Goal: Complete application form: Fill out and submit a form for a specific purpose

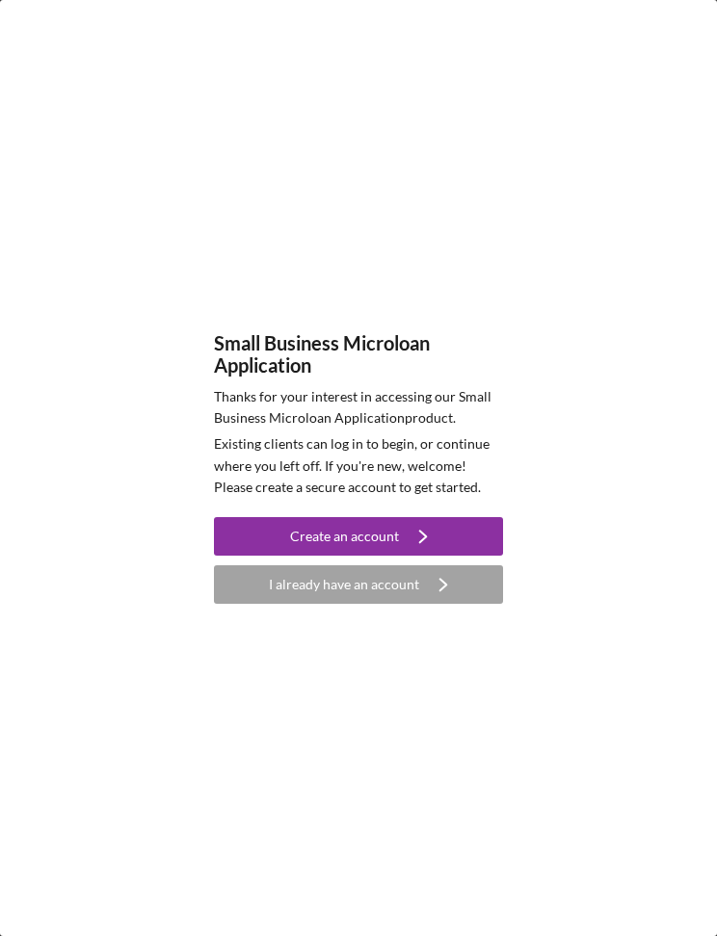
click at [441, 538] on icon "Icon/Navigate" at bounding box center [423, 536] width 48 height 48
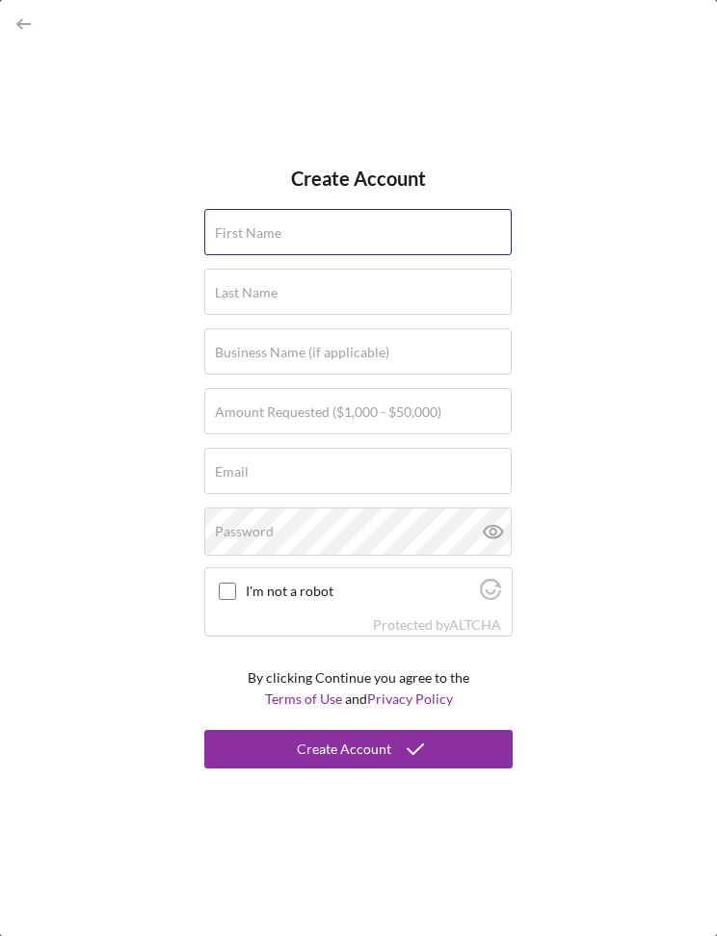
click at [444, 230] on div "First Name" at bounding box center [358, 233] width 308 height 48
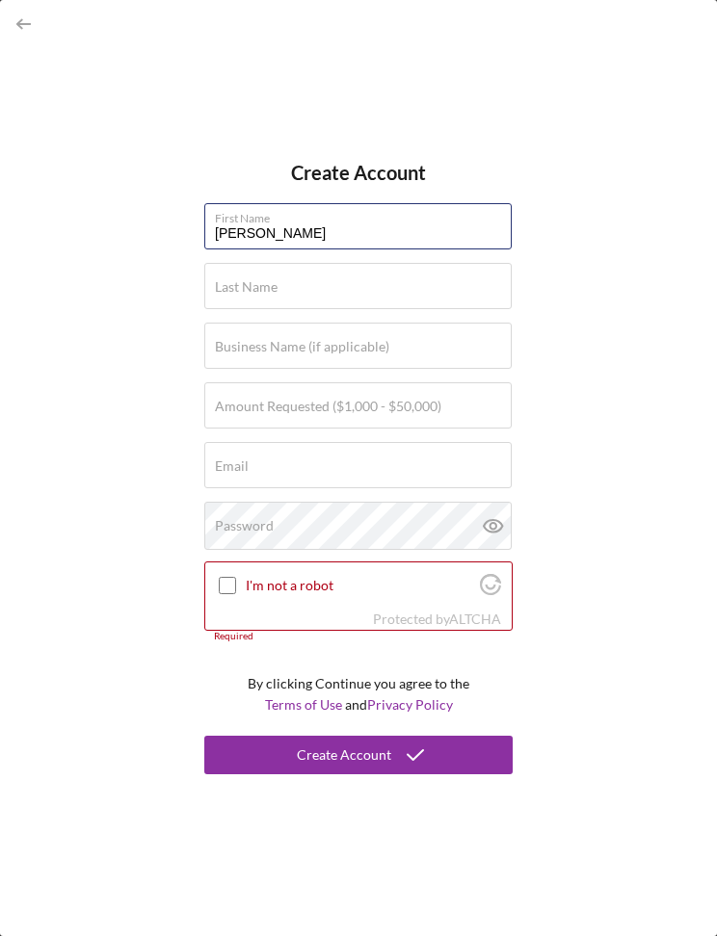
type input "[PERSON_NAME]"
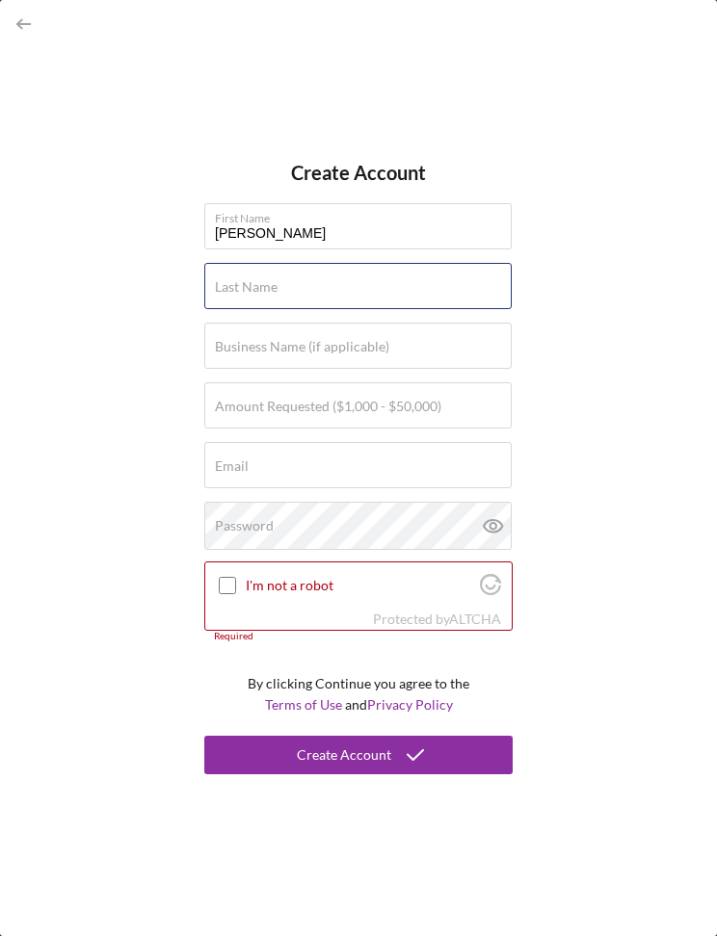
click at [412, 294] on div "Last Name Required" at bounding box center [358, 287] width 308 height 48
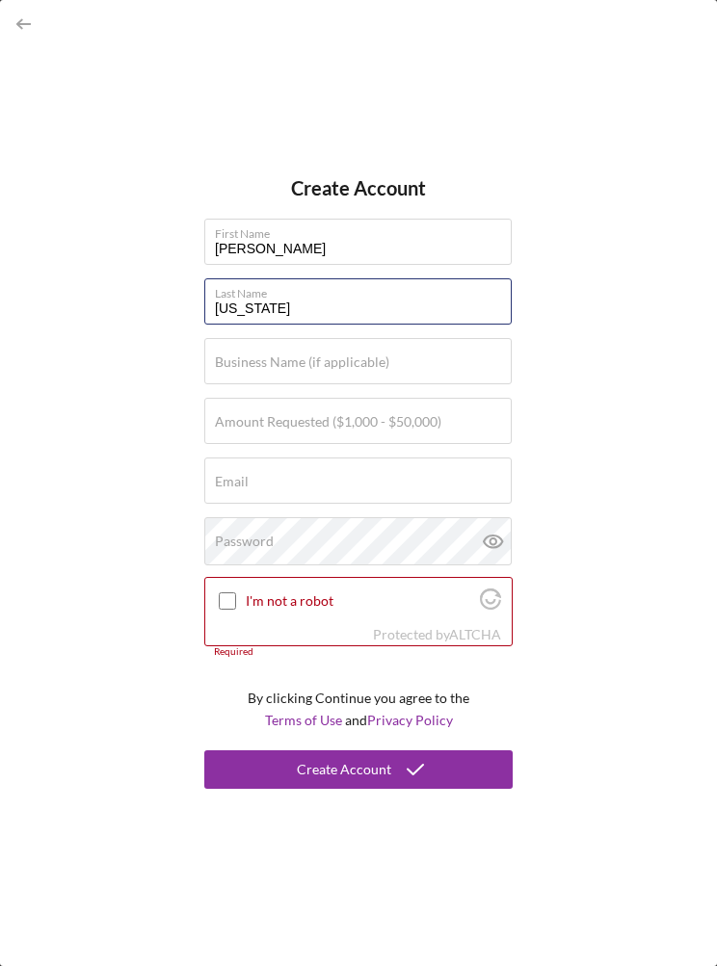
type input "[US_STATE]"
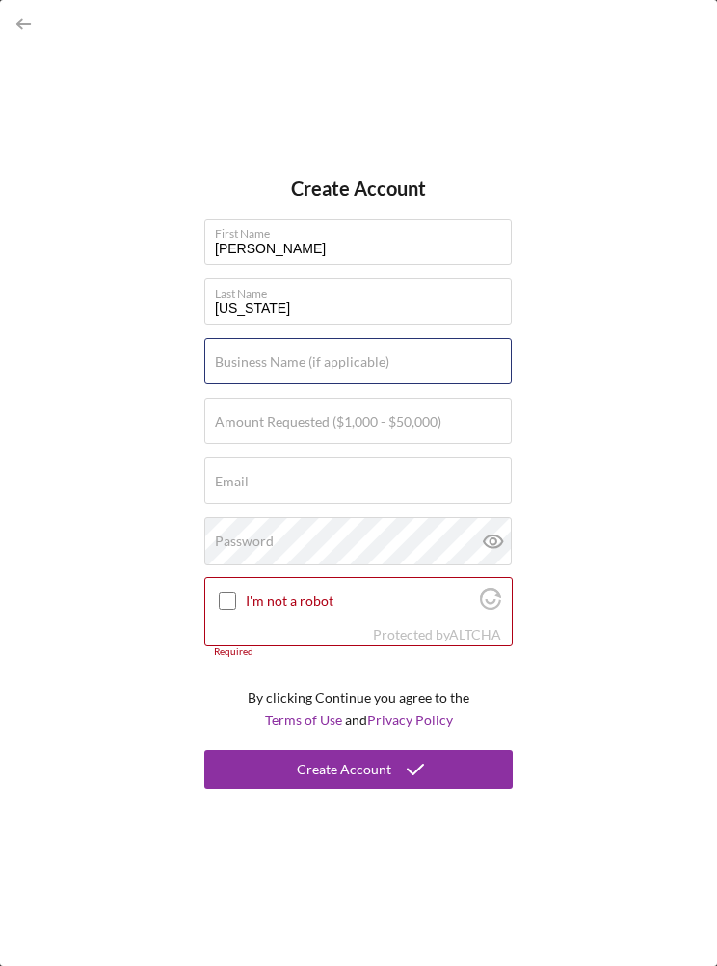
click at [429, 377] on input "Business Name (if applicable)" at bounding box center [357, 361] width 307 height 46
type input "Down To The Wire"
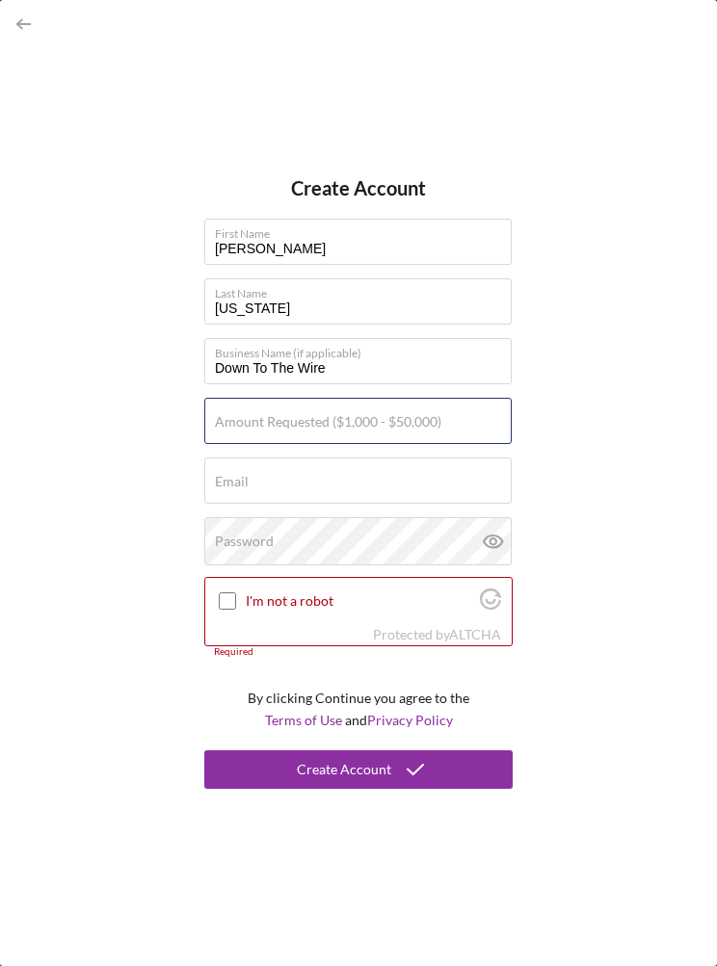
click at [438, 439] on input "Amount Requested ($1,000 - $50,000)" at bounding box center [357, 421] width 307 height 46
type input "$20,000"
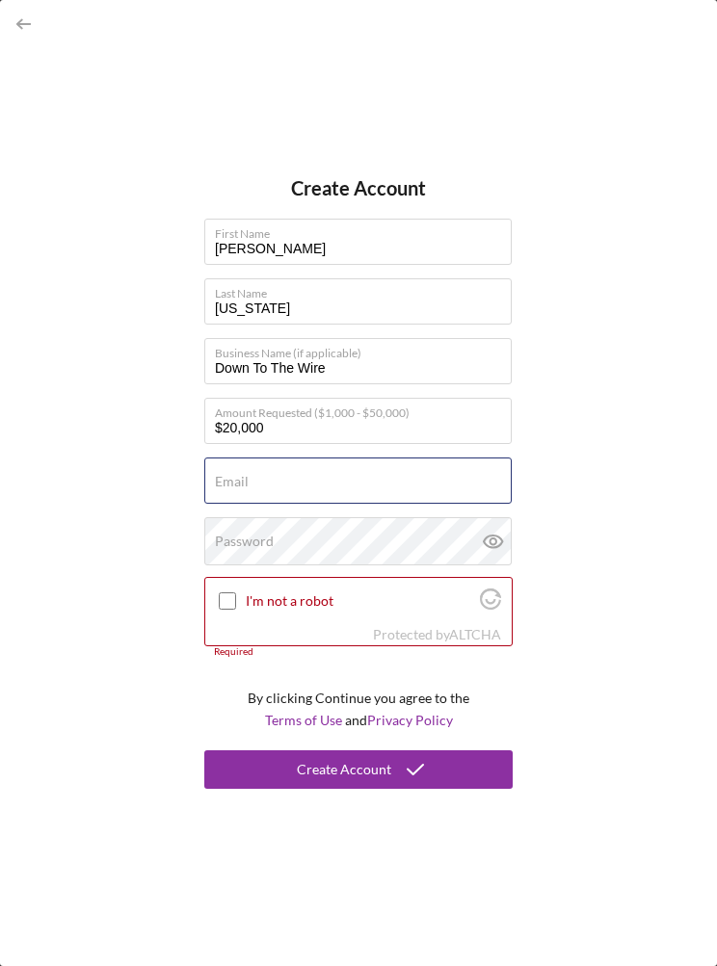
click at [454, 490] on input "Email" at bounding box center [357, 481] width 307 height 46
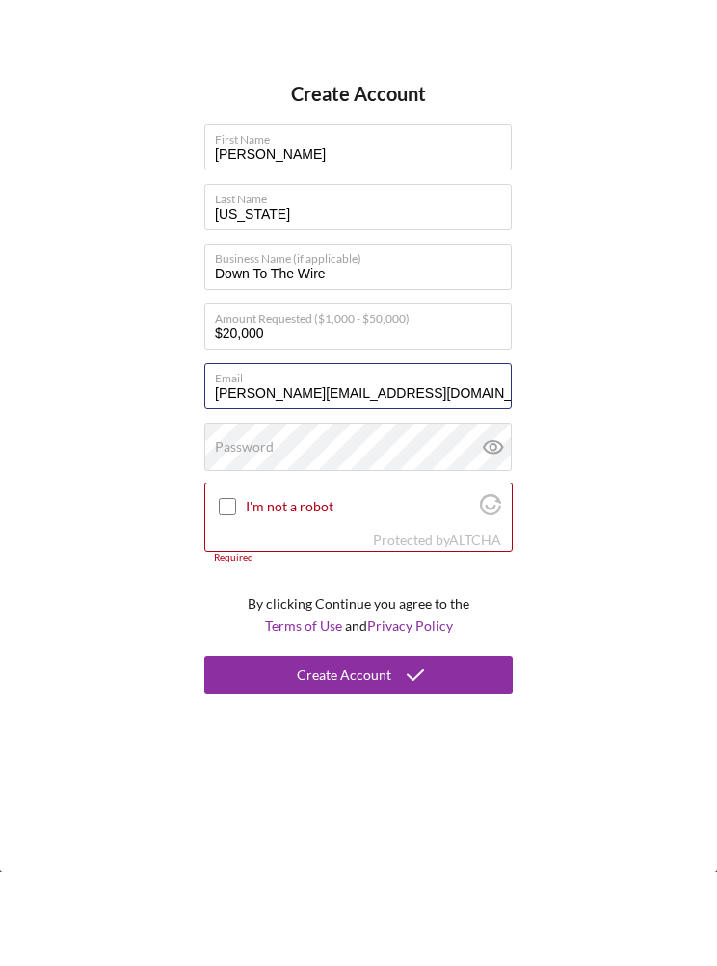
type input "[PERSON_NAME][EMAIL_ADDRESS][DOMAIN_NAME]"
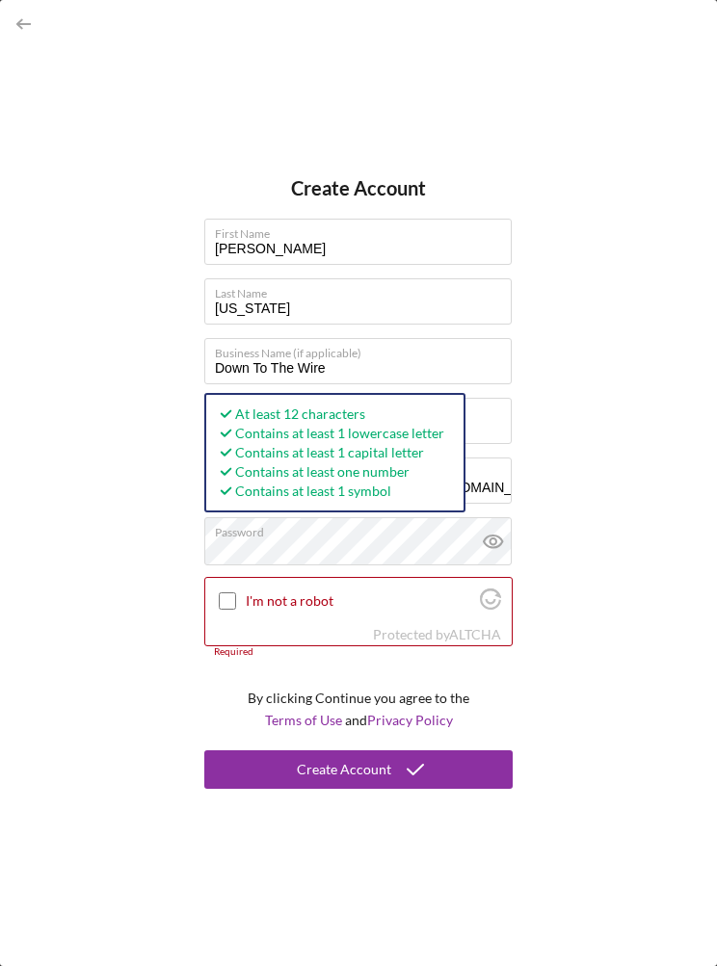
click at [490, 549] on icon at bounding box center [493, 541] width 48 height 48
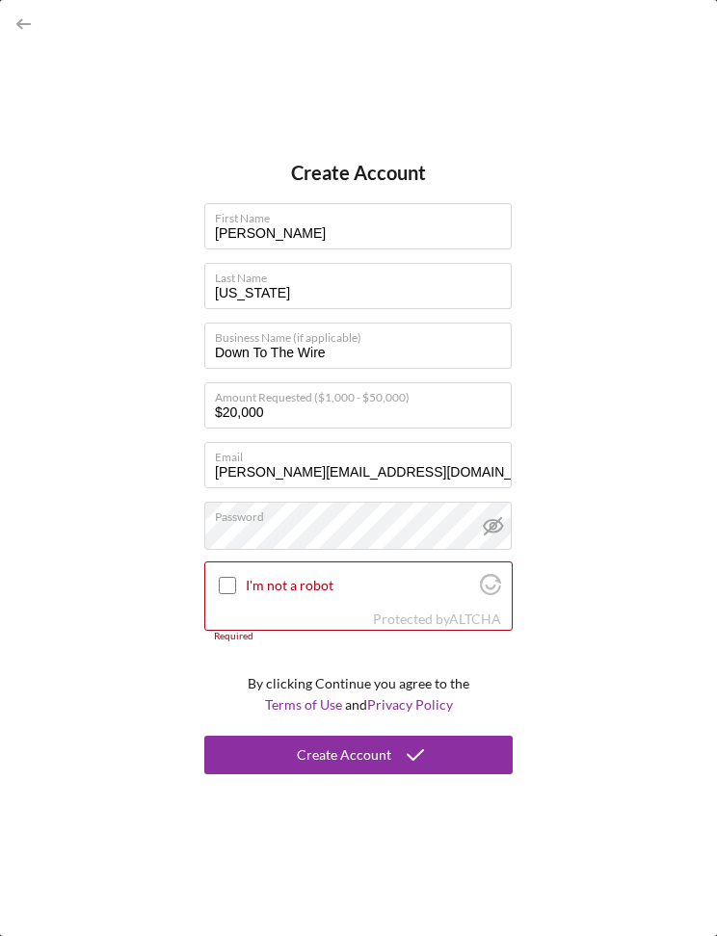
click at [235, 591] on input "I'm not a robot" at bounding box center [227, 585] width 17 height 17
checkbox input "true"
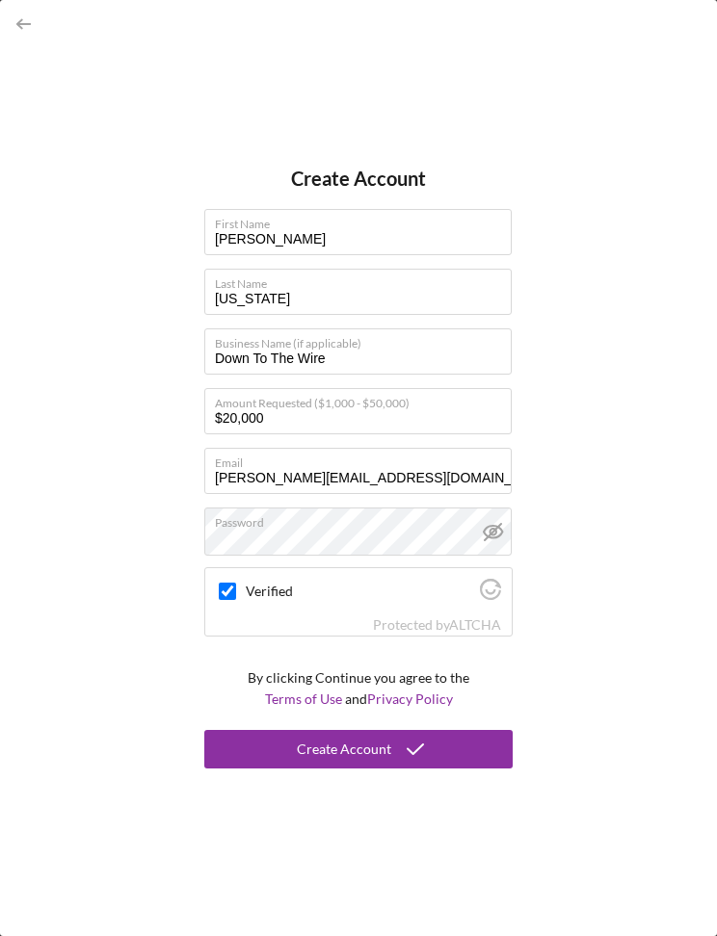
click at [378, 754] on div "Create Account" at bounding box center [344, 749] width 94 height 39
click at [33, 16] on icon "button" at bounding box center [24, 24] width 43 height 43
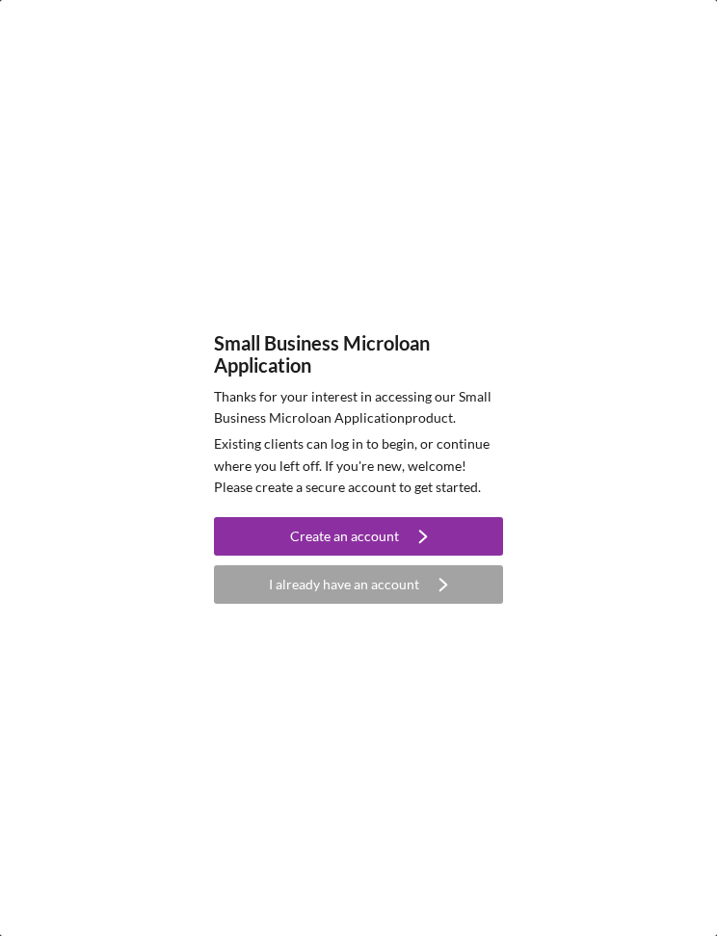
click at [405, 583] on div "I already have an account" at bounding box center [344, 584] width 150 height 39
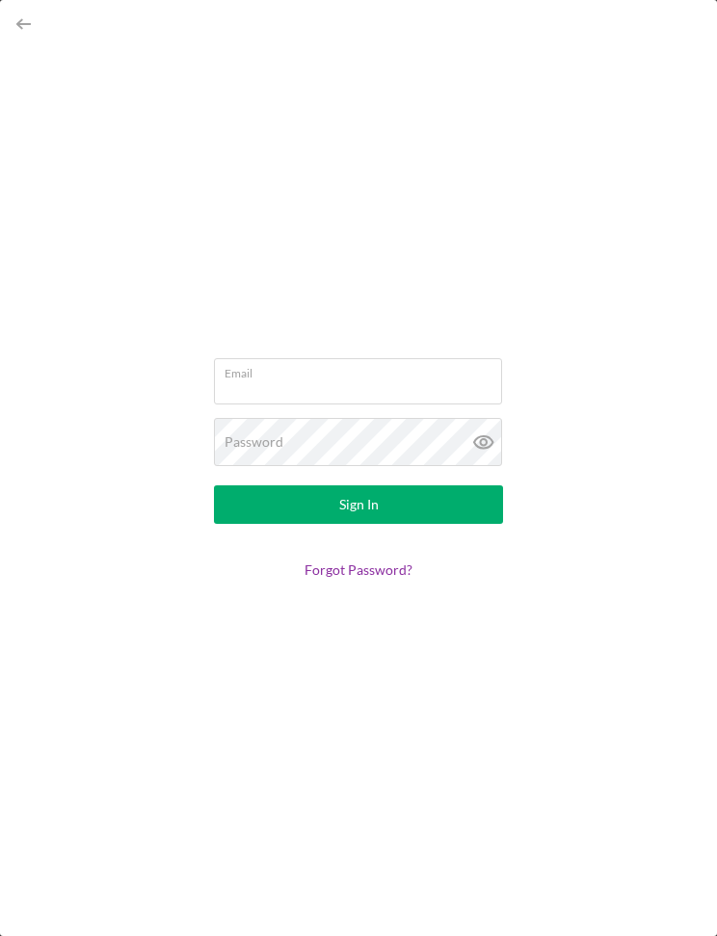
click at [412, 388] on input "Email" at bounding box center [358, 381] width 288 height 46
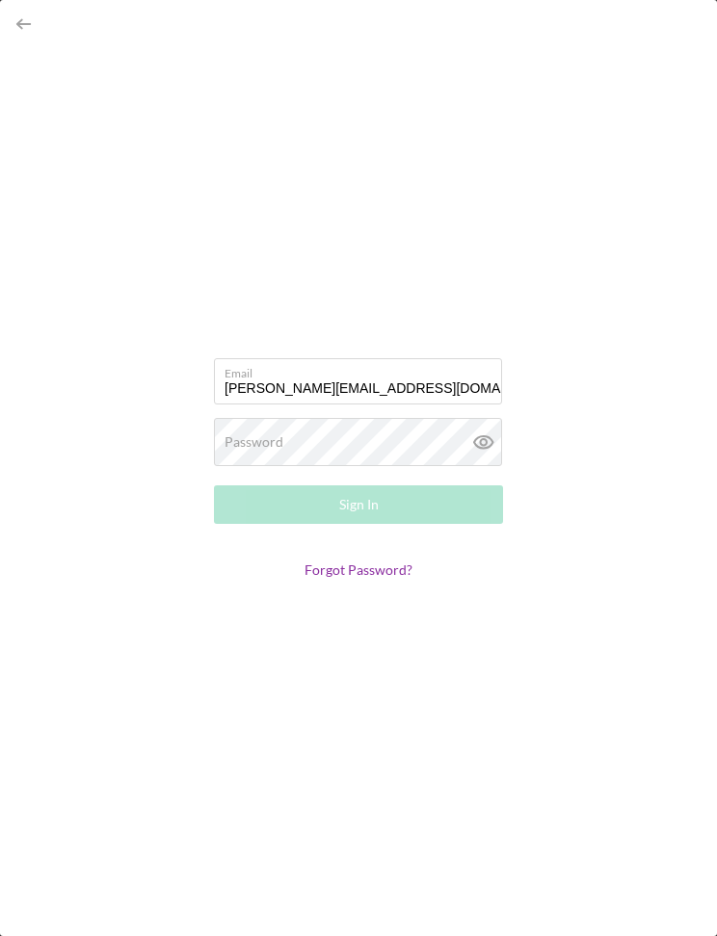
type input "[PERSON_NAME][EMAIL_ADDRESS][DOMAIN_NAME]"
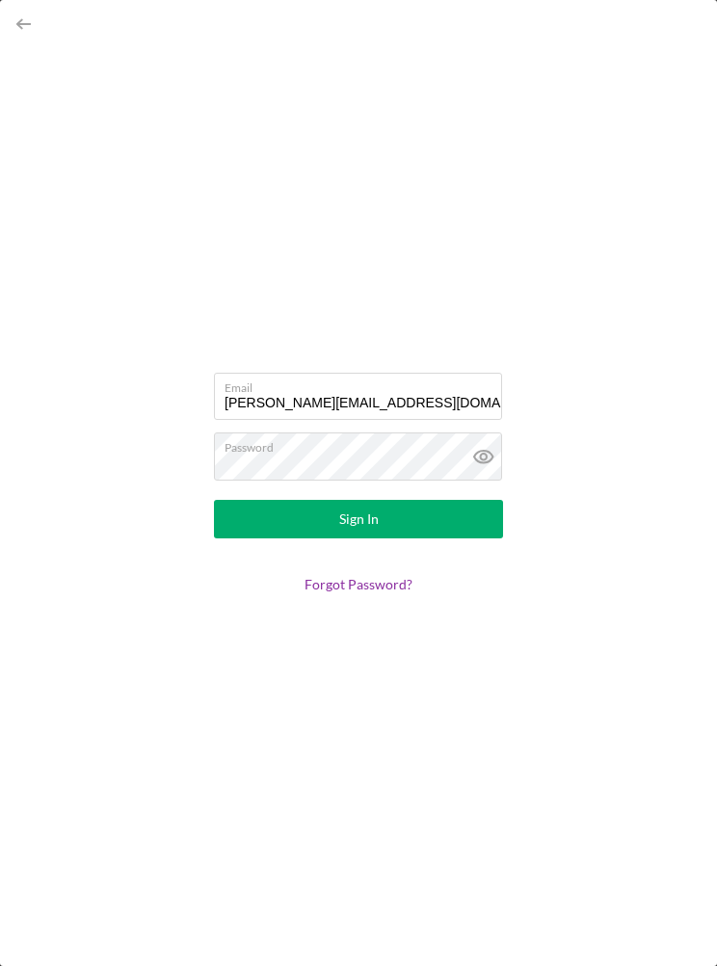
click at [451, 517] on button "Sign In" at bounding box center [358, 519] width 289 height 39
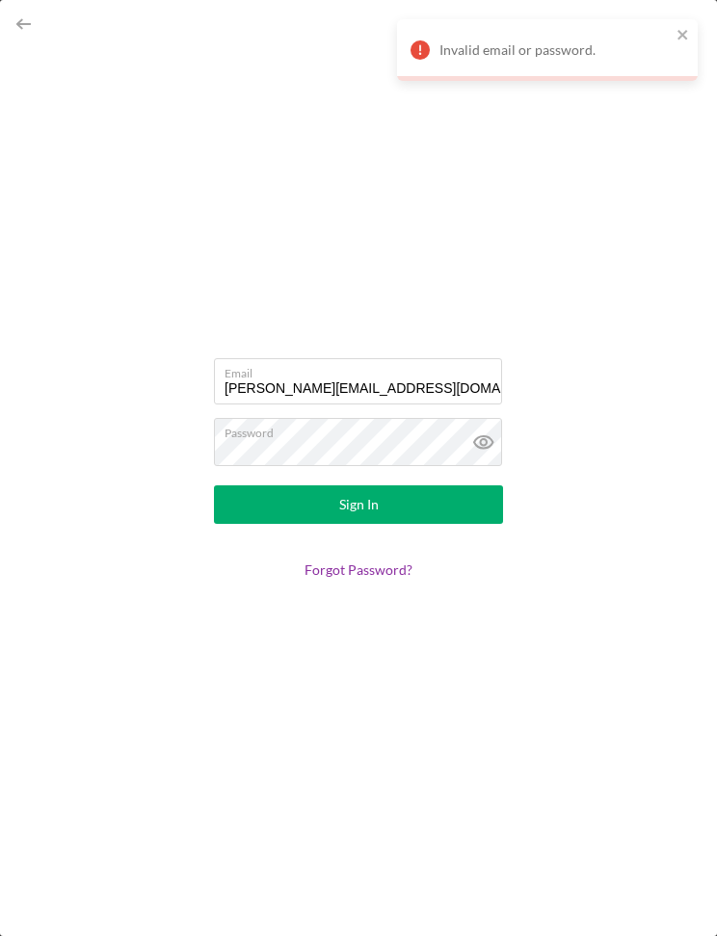
click at [483, 447] on icon at bounding box center [483, 442] width 48 height 48
click at [449, 509] on button "Sign In" at bounding box center [358, 505] width 289 height 39
click at [384, 576] on link "Forgot Password?" at bounding box center [358, 570] width 108 height 16
